Goal: Find specific page/section: Find specific page/section

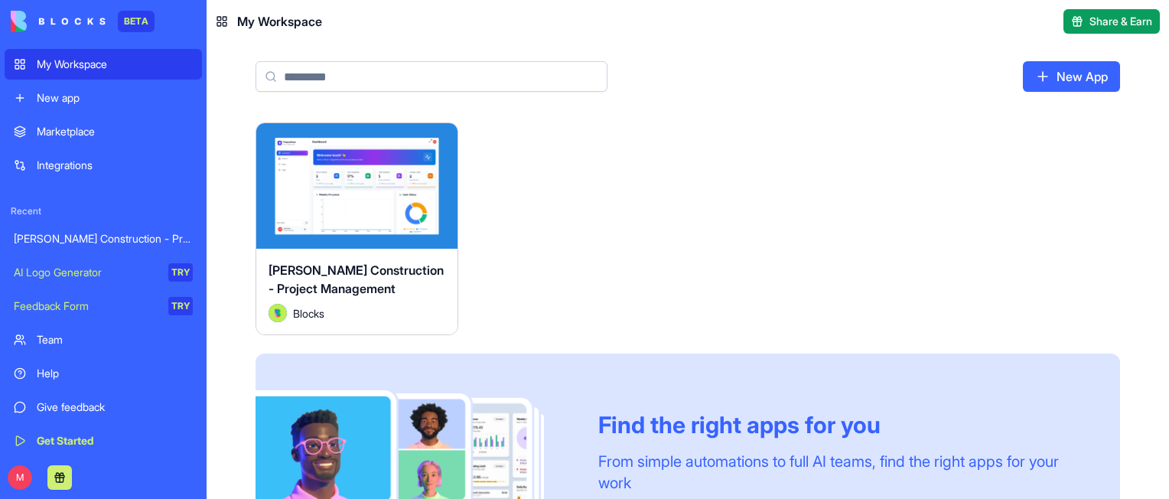
click at [107, 234] on div "[PERSON_NAME] Construction - Project Management" at bounding box center [103, 238] width 179 height 15
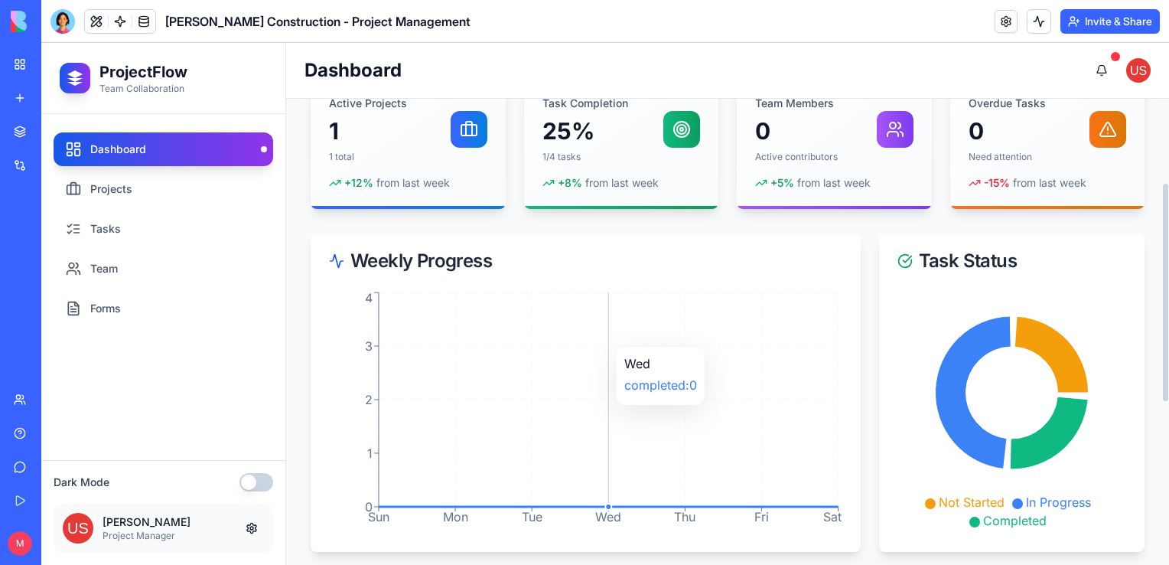
scroll to position [177, 0]
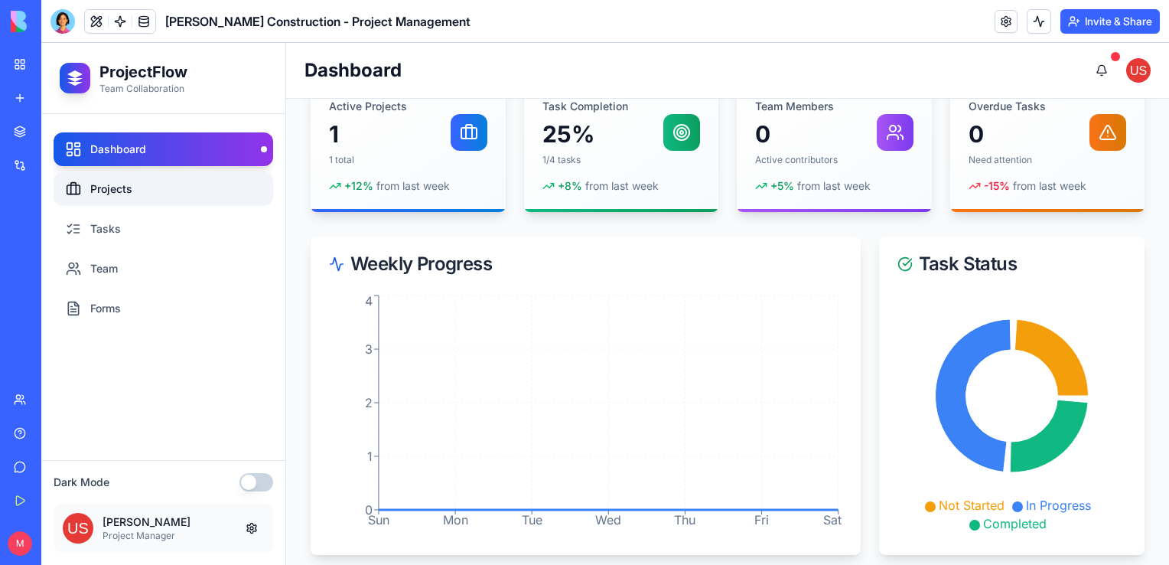
click at [122, 200] on link "Projects" at bounding box center [164, 189] width 220 height 34
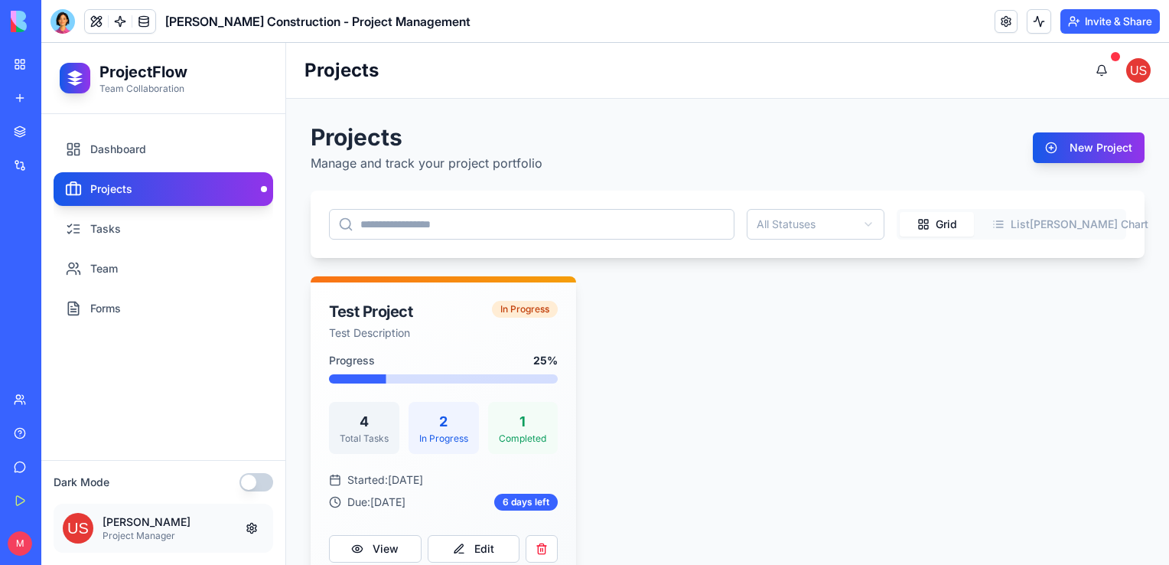
click at [20, 433] on link "Help" at bounding box center [35, 433] width 61 height 31
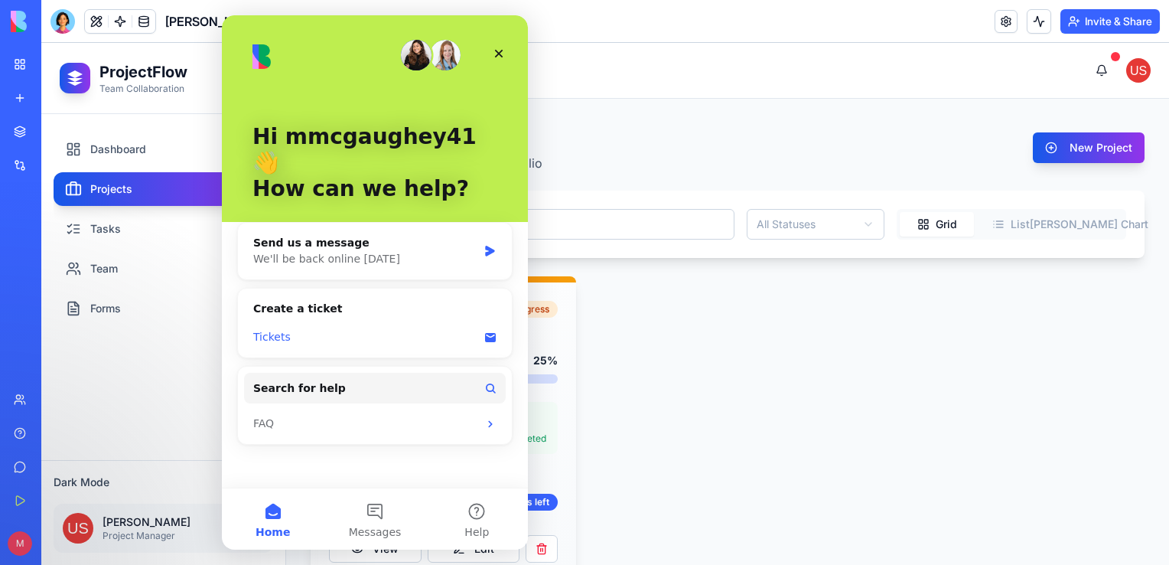
click at [288, 329] on div "Tickets" at bounding box center [365, 337] width 225 height 16
